Goal: Task Accomplishment & Management: Manage account settings

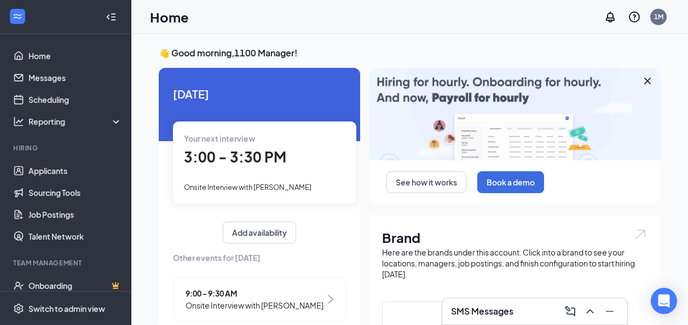
click at [235, 185] on span "Onsite Interview with [PERSON_NAME]" at bounding box center [247, 187] width 127 height 9
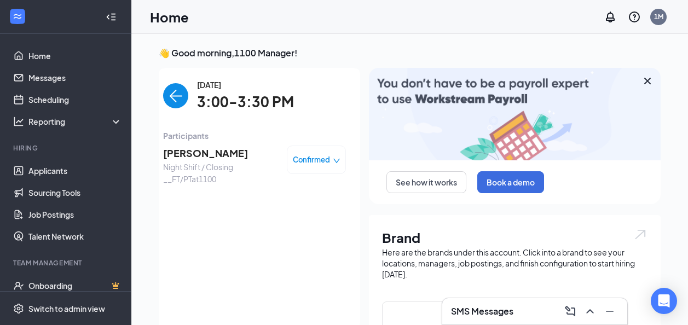
scroll to position [4, 0]
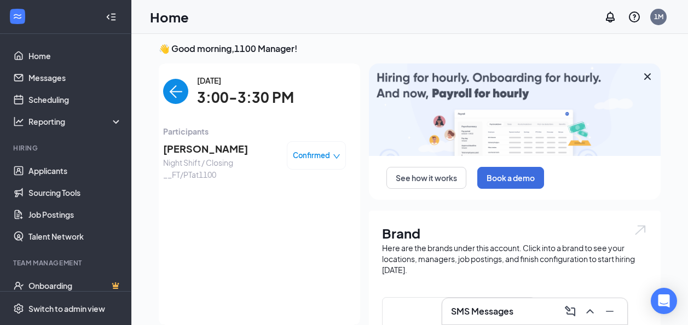
click at [206, 144] on span "[PERSON_NAME]" at bounding box center [220, 148] width 115 height 15
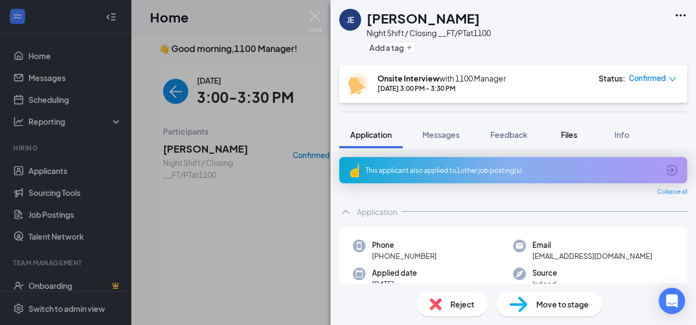
click at [559, 133] on button "Files" at bounding box center [569, 134] width 44 height 27
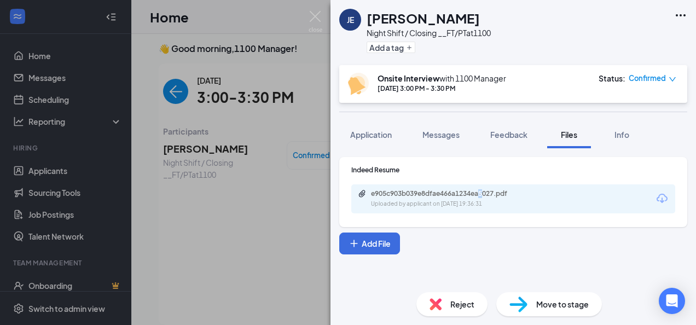
click at [483, 188] on div "e905c903b039e8dfae466a1234ea5027.pdf Uploaded by applicant on [DATE] 19:36:31" at bounding box center [513, 198] width 324 height 29
click at [484, 191] on div "e905c903b039e8dfae466a1234ea5027.pdf" at bounding box center [447, 193] width 153 height 9
drag, startPoint x: 108, startPoint y: 61, endPoint x: 99, endPoint y: 70, distance: 12.4
click at [107, 62] on div "[PERSON_NAME] Night Shift / Closing __FT/PT at 1100 Add a tag Onsite Interview …" at bounding box center [348, 162] width 696 height 325
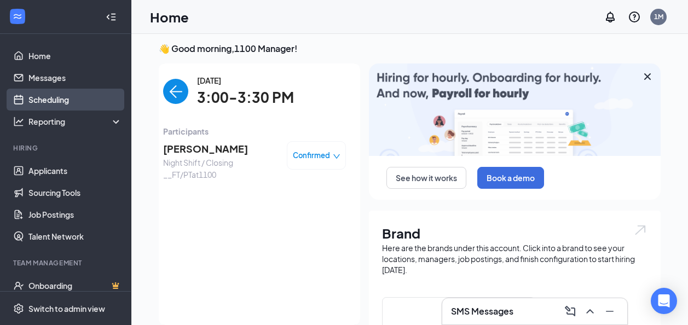
click at [63, 106] on link "Scheduling" at bounding box center [75, 100] width 94 height 22
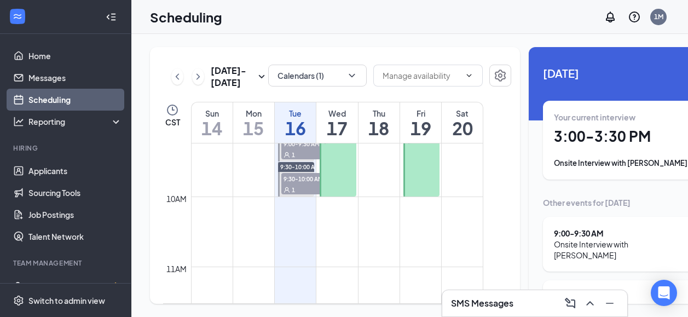
scroll to position [593, 0]
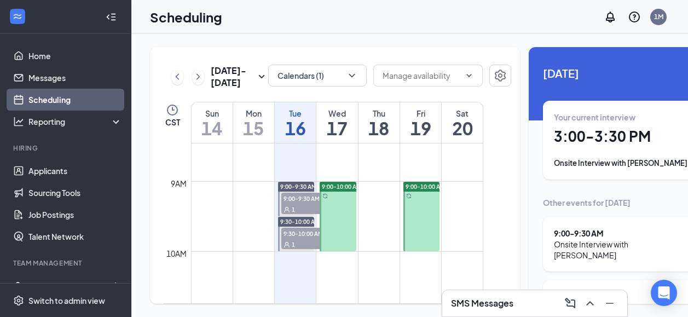
click at [299, 204] on span "9:00-9:30 AM" at bounding box center [308, 198] width 55 height 11
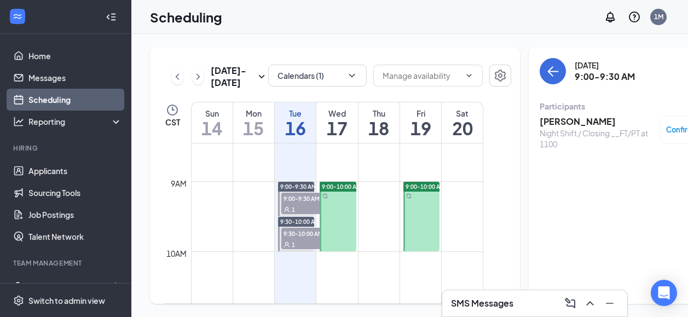
click at [291, 239] on span "9:30-10:00 AM" at bounding box center [308, 233] width 55 height 11
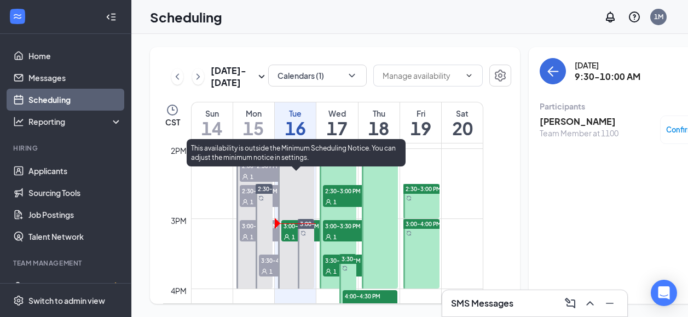
scroll to position [1030, 0]
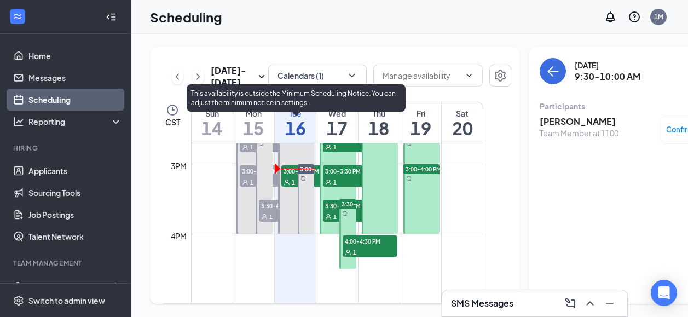
click at [286, 187] on div "1" at bounding box center [308, 181] width 55 height 11
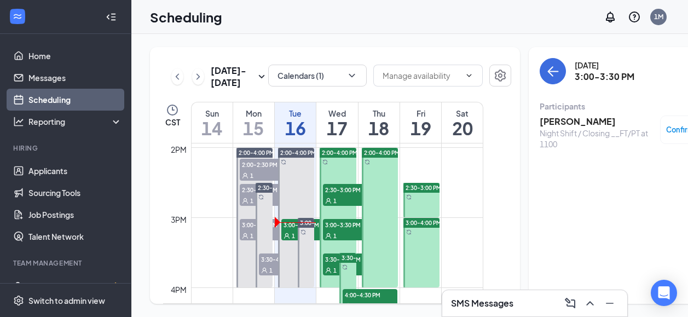
scroll to position [976, 0]
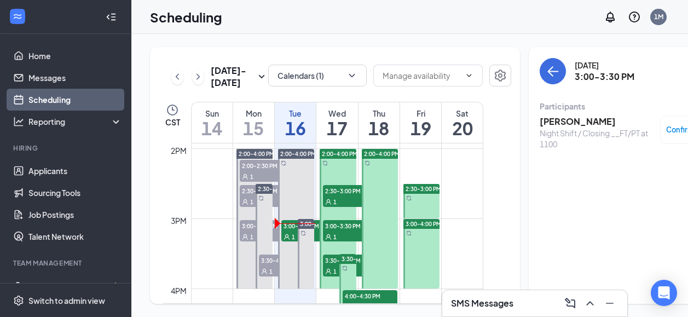
click at [339, 207] on div "1" at bounding box center [350, 201] width 55 height 11
click at [539, 118] on h3 "[PERSON_NAME]" at bounding box center [596, 121] width 115 height 12
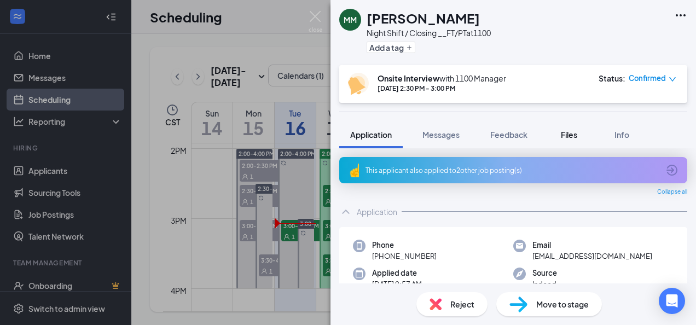
click at [556, 141] on button "Files" at bounding box center [569, 134] width 44 height 27
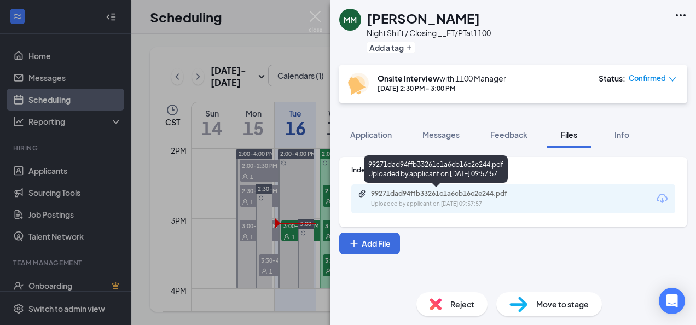
click at [451, 198] on div "99271dad94ffb33261c1a6cb16c2e244.pdf" at bounding box center [447, 193] width 153 height 9
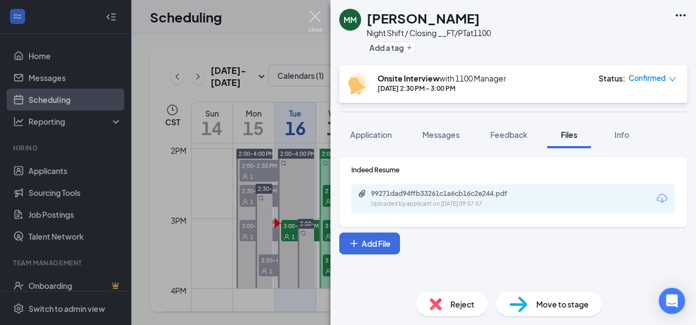
click at [314, 20] on img at bounding box center [316, 21] width 14 height 21
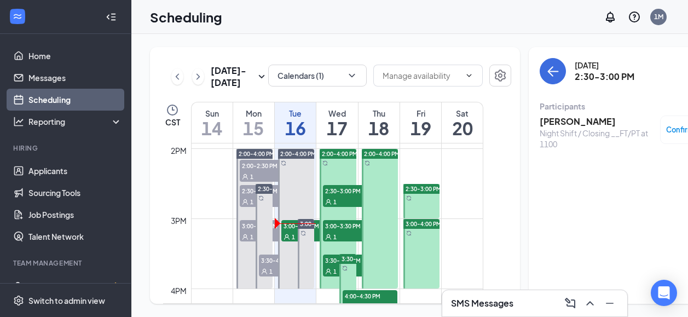
click at [334, 231] on span "3:00-3:30 PM" at bounding box center [350, 225] width 55 height 11
click at [566, 123] on h3 "[PERSON_NAME]" at bounding box center [596, 121] width 115 height 12
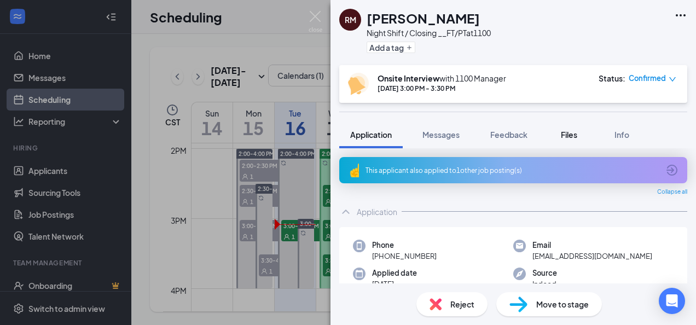
click at [586, 140] on button "Files" at bounding box center [569, 134] width 44 height 27
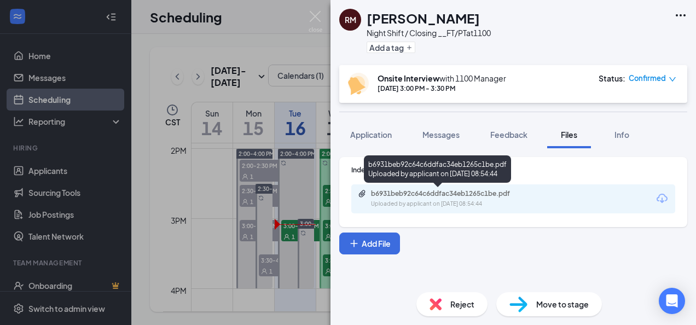
click at [478, 194] on div "b6931beb92c64c6ddfac34eb1265c1be.pdf" at bounding box center [447, 193] width 153 height 9
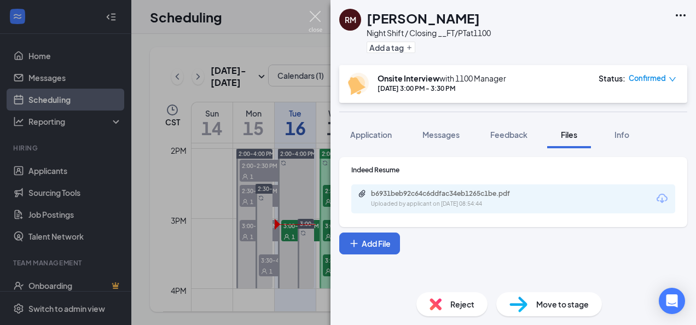
click at [318, 18] on img at bounding box center [316, 21] width 14 height 21
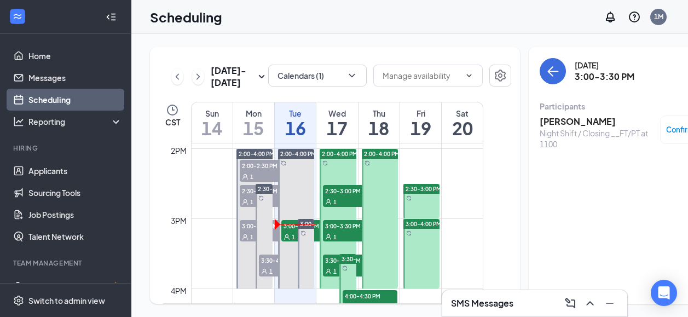
click at [337, 231] on span "3:00-3:30 PM" at bounding box center [350, 225] width 55 height 11
click at [333, 265] on span "3:30-4:00 PM" at bounding box center [350, 259] width 55 height 11
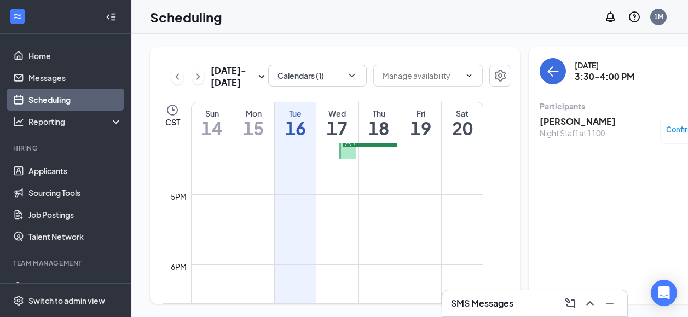
scroll to position [1085, 0]
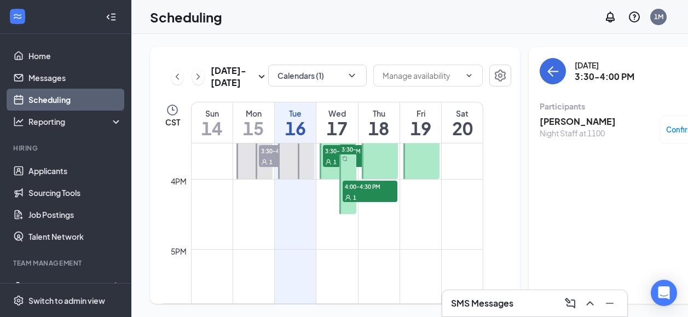
click at [381, 192] on span "4:00-4:30 PM" at bounding box center [370, 186] width 55 height 11
